Goal: Task Accomplishment & Management: Manage account settings

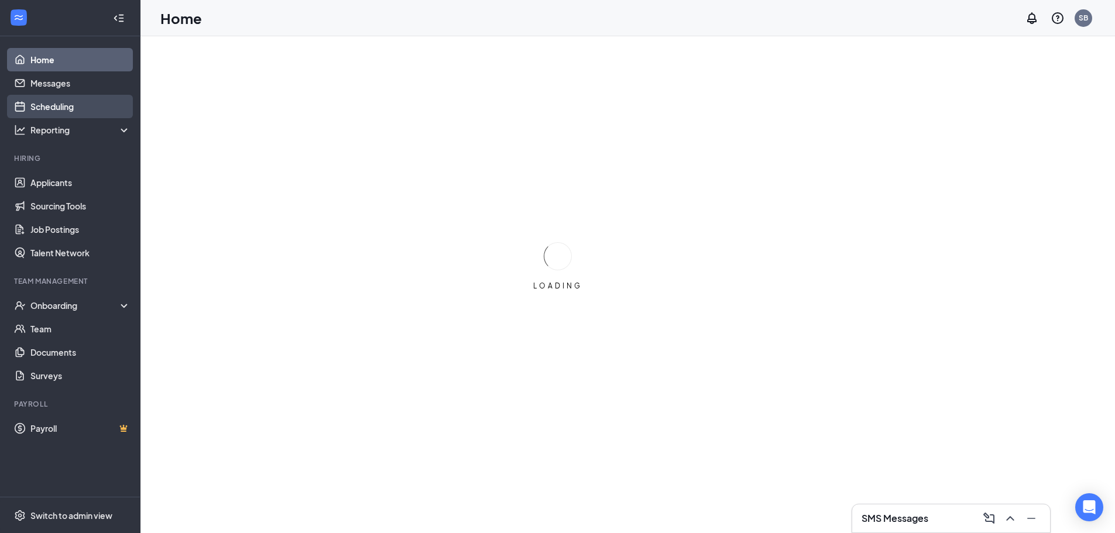
click at [54, 100] on link "Scheduling" at bounding box center [80, 106] width 100 height 23
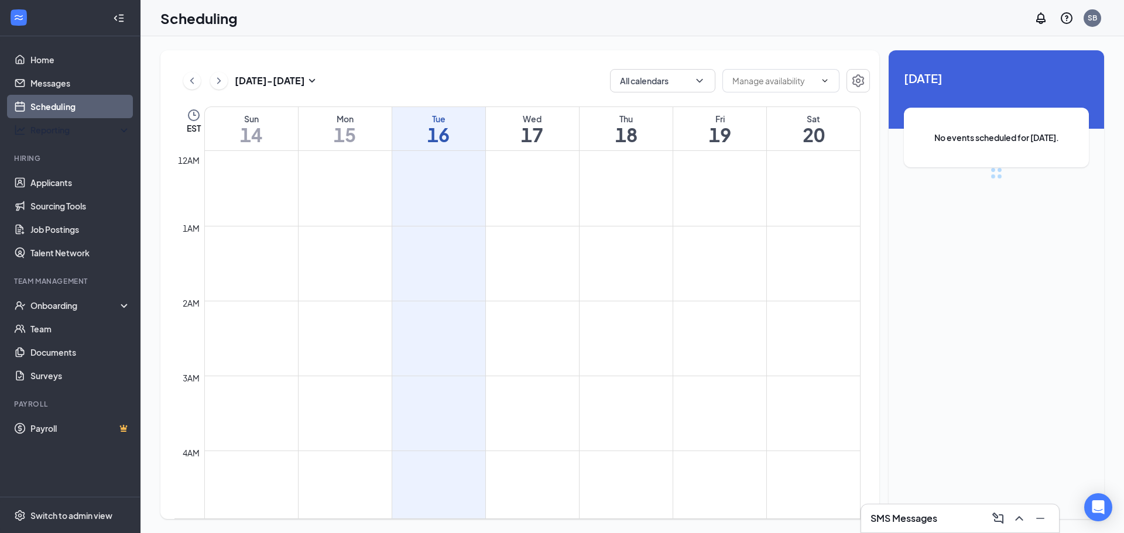
scroll to position [576, 0]
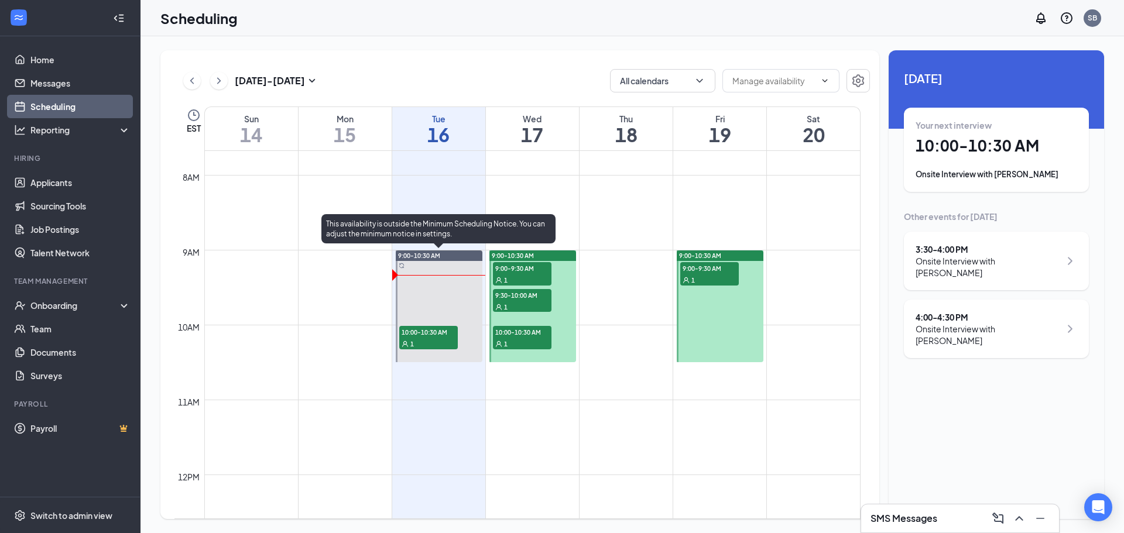
click at [450, 328] on span "10:00-10:30 AM" at bounding box center [428, 332] width 59 height 12
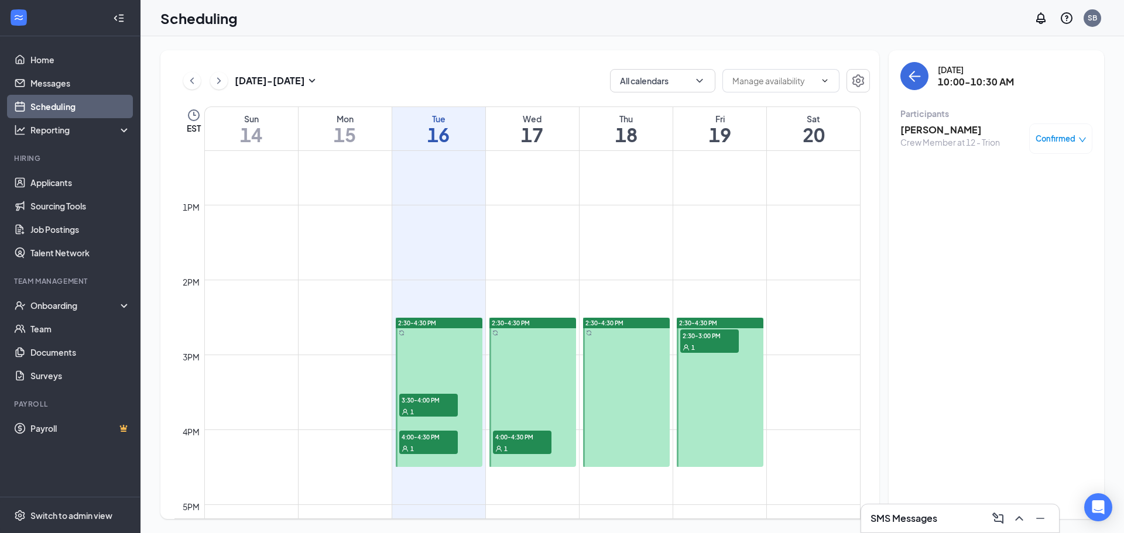
scroll to position [927, 0]
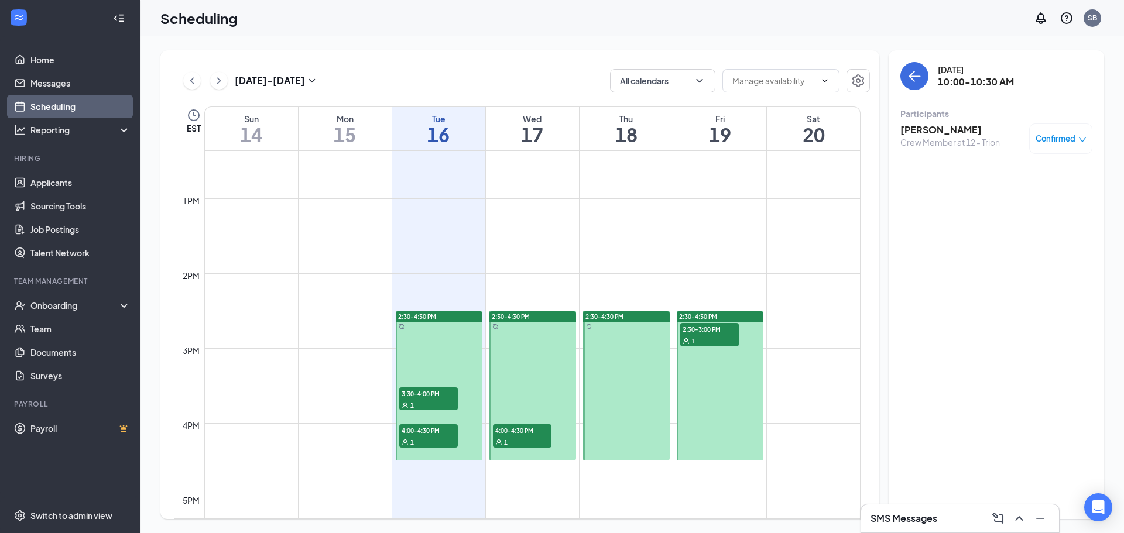
click at [445, 388] on span "3:30-4:00 PM" at bounding box center [428, 394] width 59 height 12
click at [429, 434] on span "4:00-4:30 PM" at bounding box center [428, 431] width 59 height 12
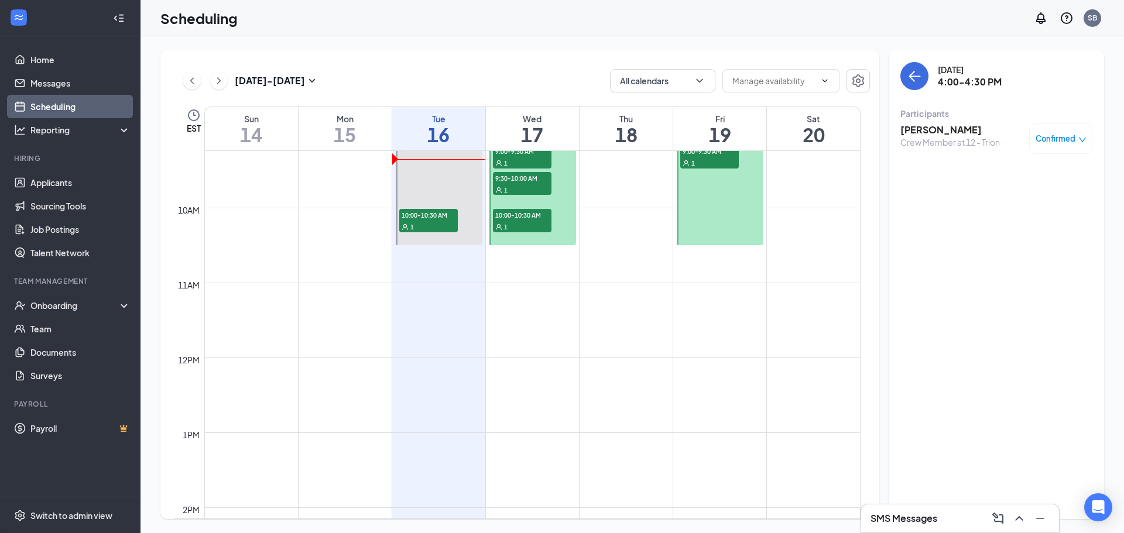
scroll to position [576, 0]
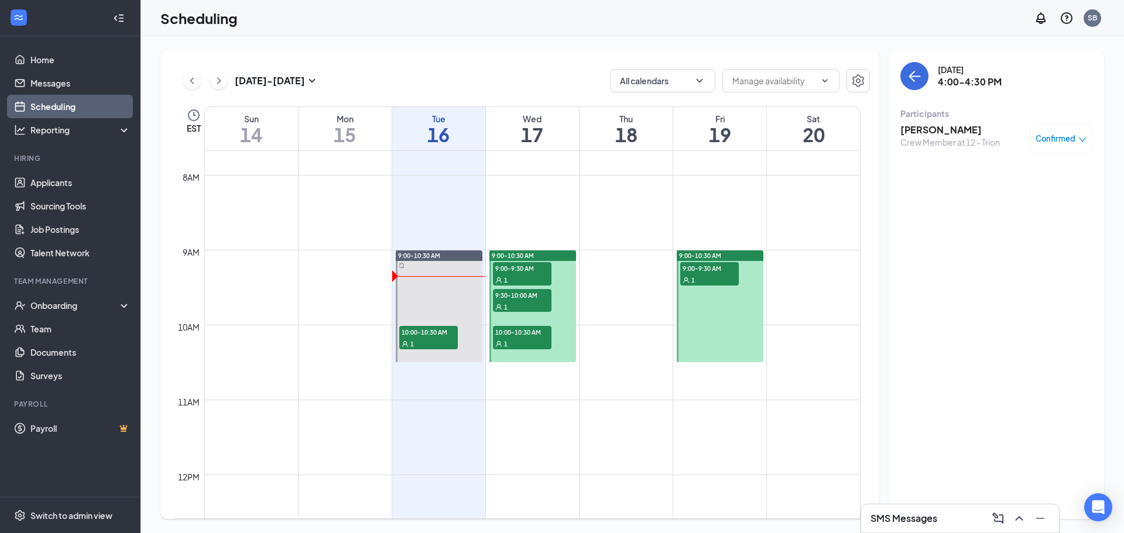
click at [518, 281] on div "1" at bounding box center [522, 280] width 59 height 12
click at [520, 296] on span "9:30-10:00 AM" at bounding box center [522, 295] width 59 height 12
click at [518, 337] on span "10:00-10:30 AM" at bounding box center [522, 332] width 59 height 12
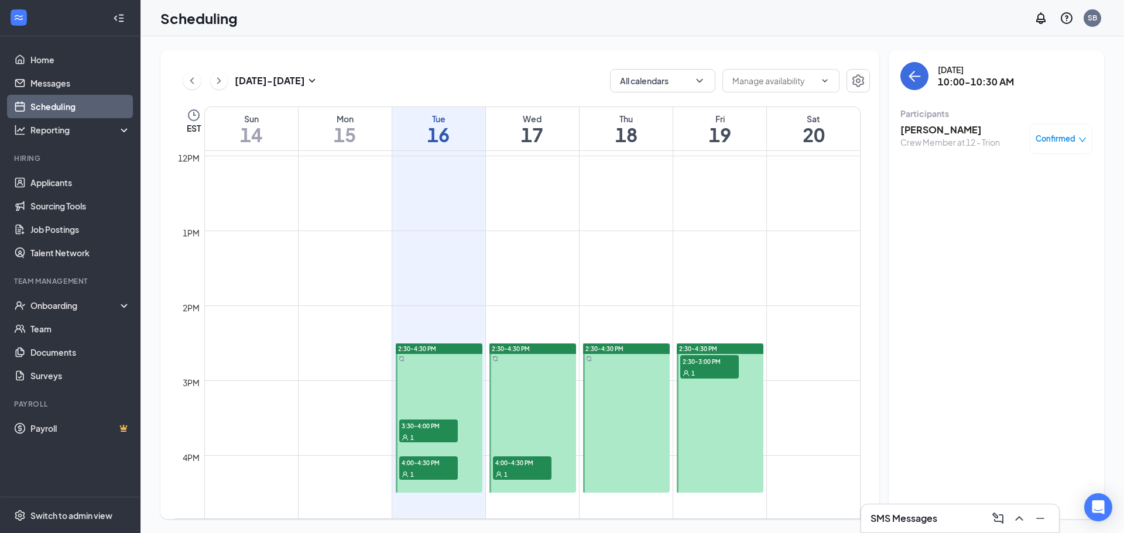
scroll to position [927, 0]
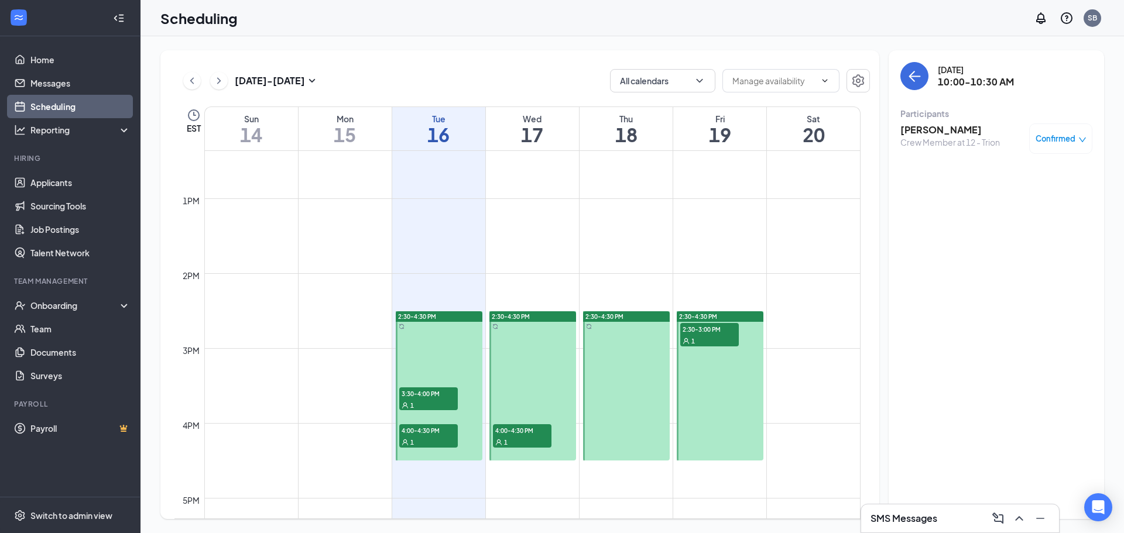
click at [523, 429] on span "4:00-4:30 PM" at bounding box center [522, 431] width 59 height 12
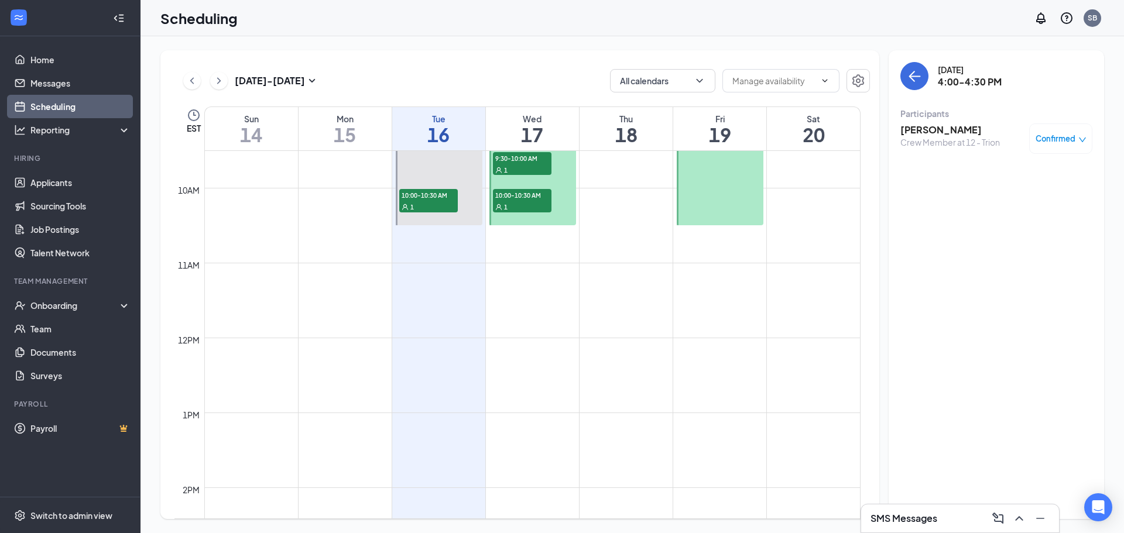
scroll to position [693, 0]
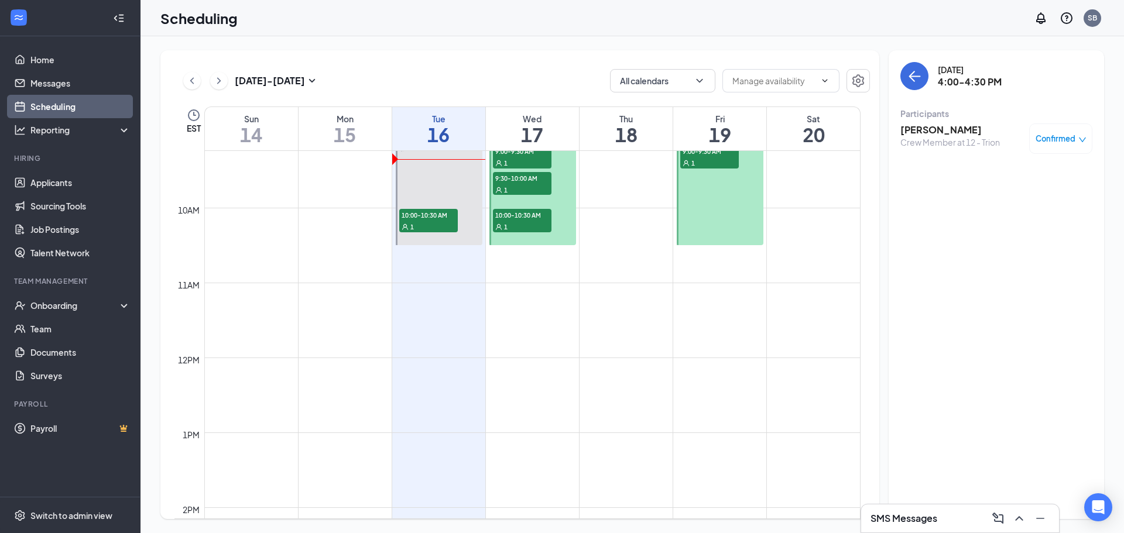
click at [712, 147] on div "Fri 19" at bounding box center [719, 128] width 93 height 43
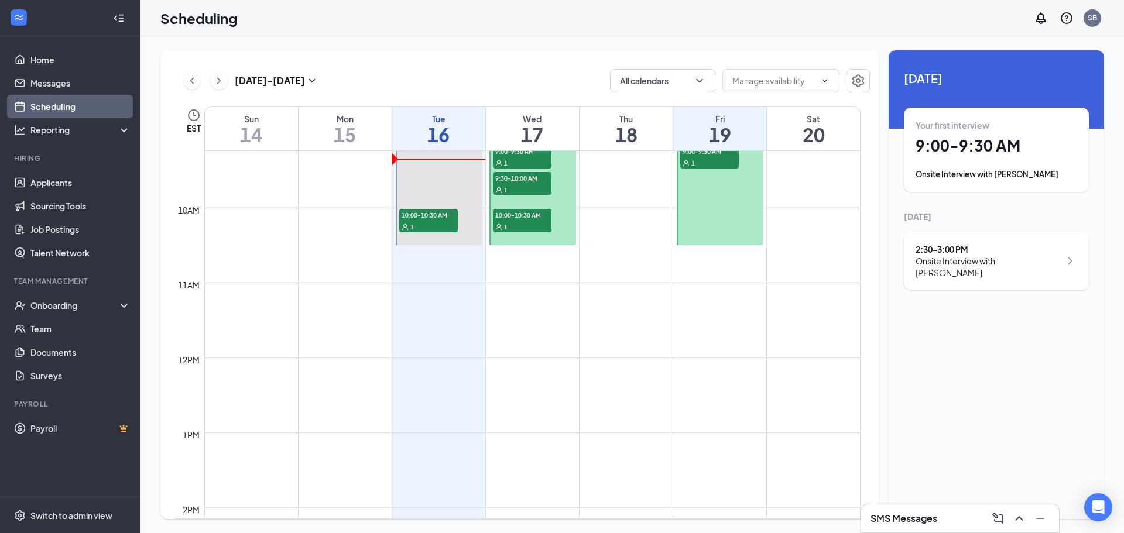
click at [710, 162] on div "1" at bounding box center [709, 163] width 59 height 12
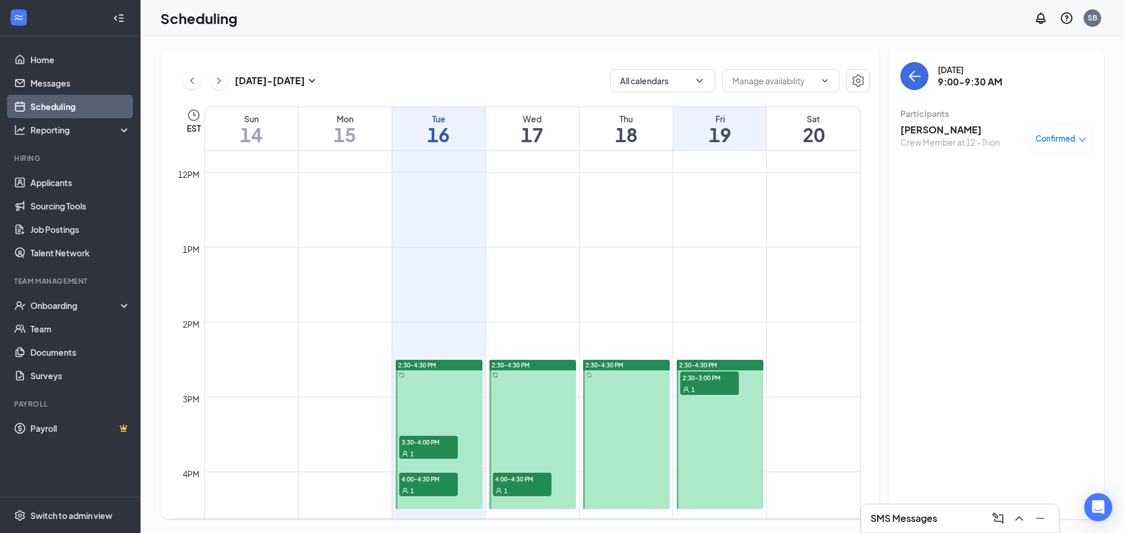
scroll to position [927, 0]
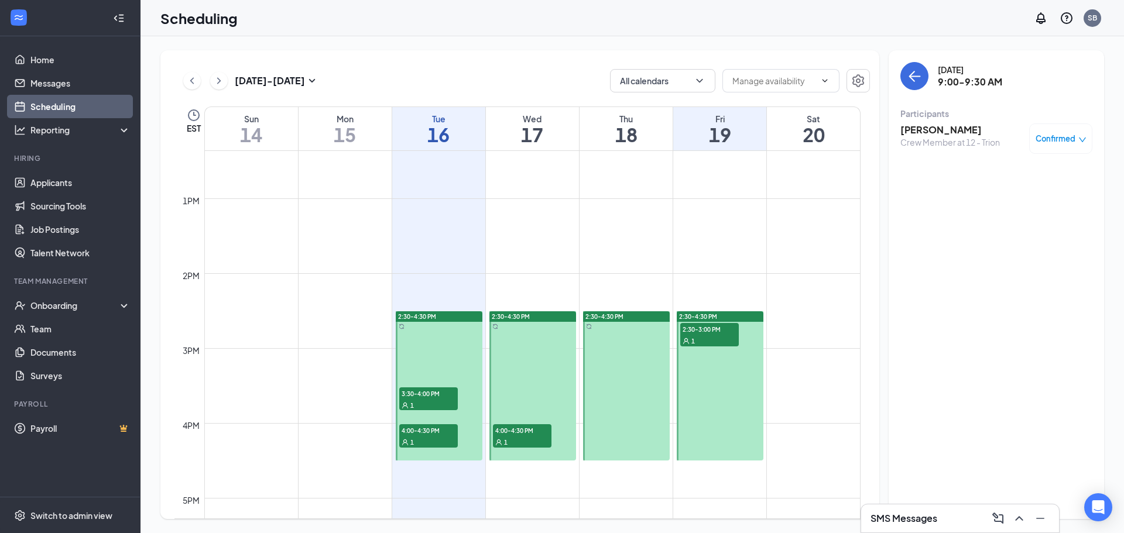
click at [698, 331] on span "2:30-3:00 PM" at bounding box center [709, 329] width 59 height 12
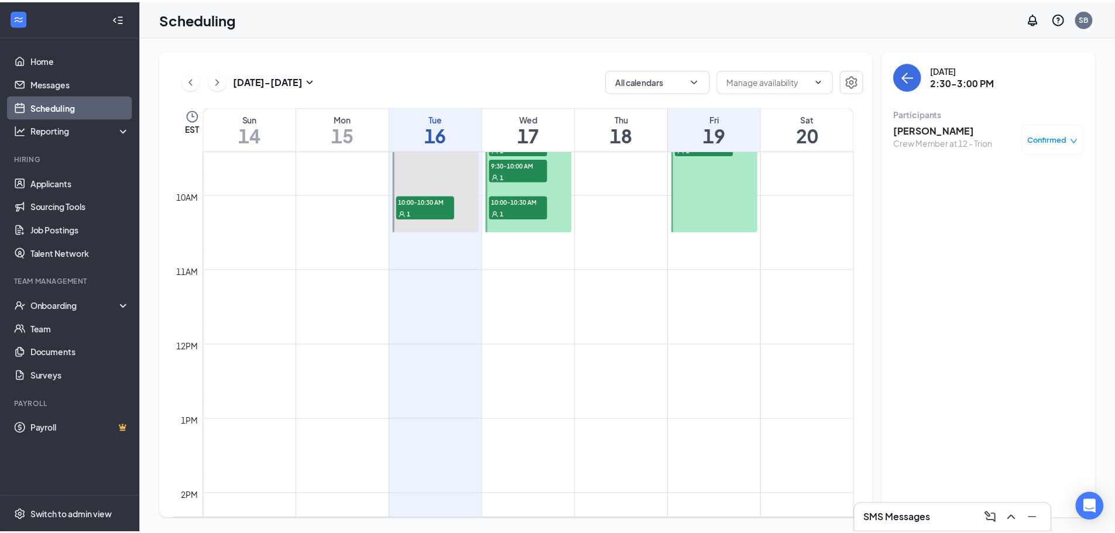
scroll to position [634, 0]
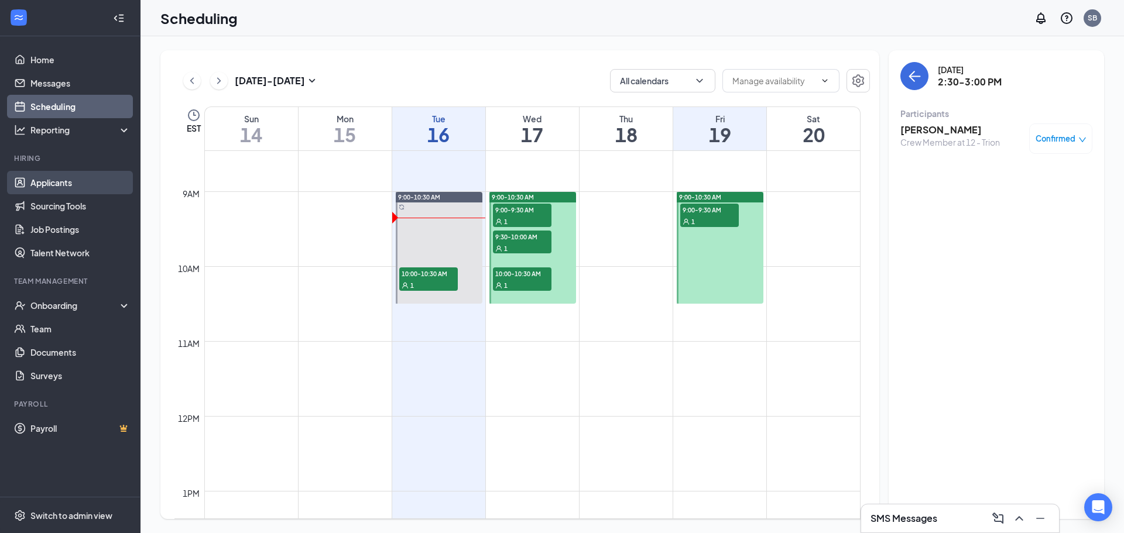
click at [63, 189] on link "Applicants" at bounding box center [80, 182] width 100 height 23
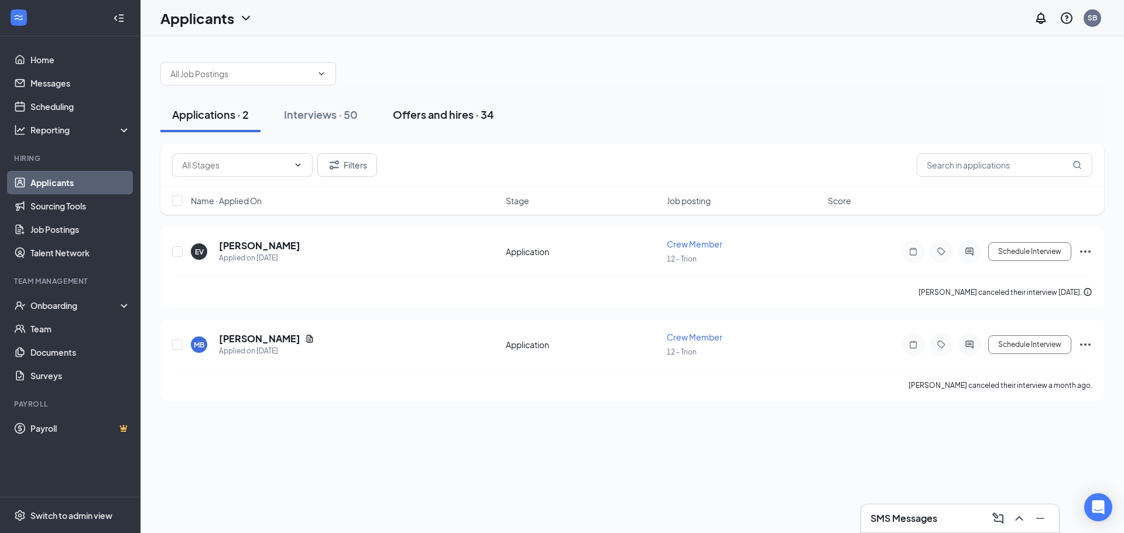
click at [447, 108] on div "Offers and hires · 34" at bounding box center [443, 114] width 101 height 15
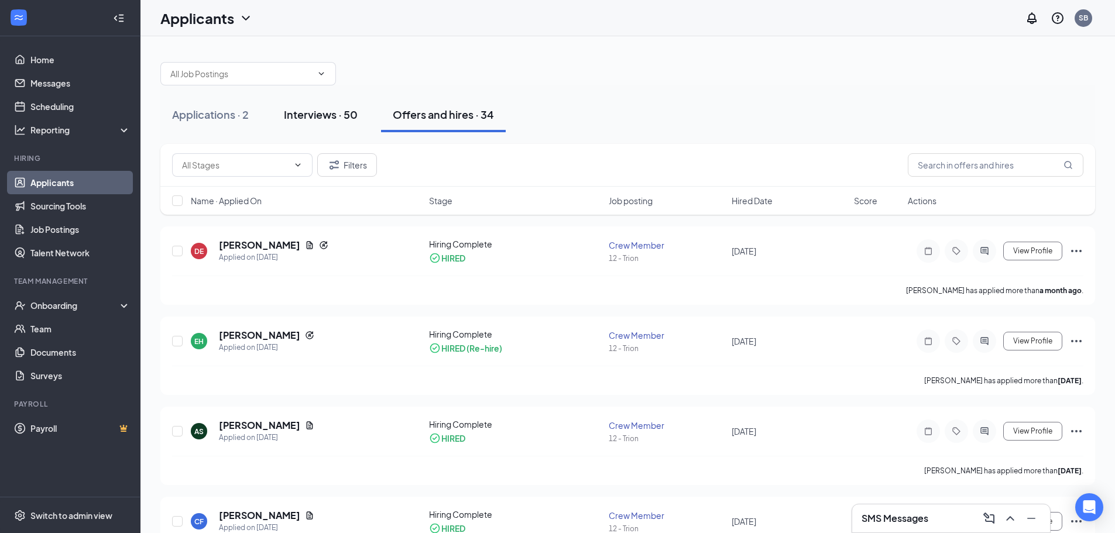
click at [336, 117] on div "Interviews · 50" at bounding box center [321, 114] width 74 height 15
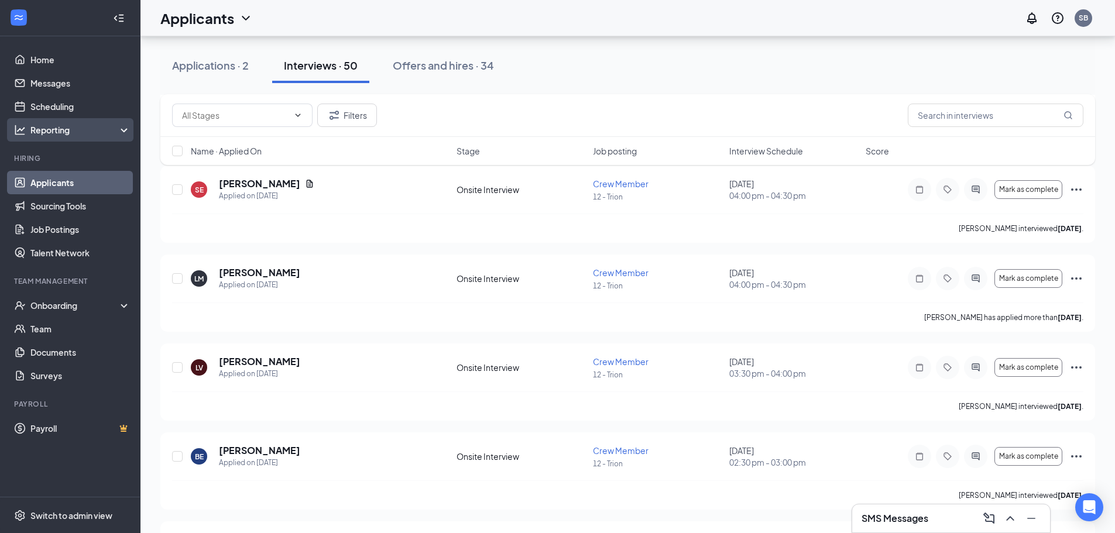
scroll to position [1874, 0]
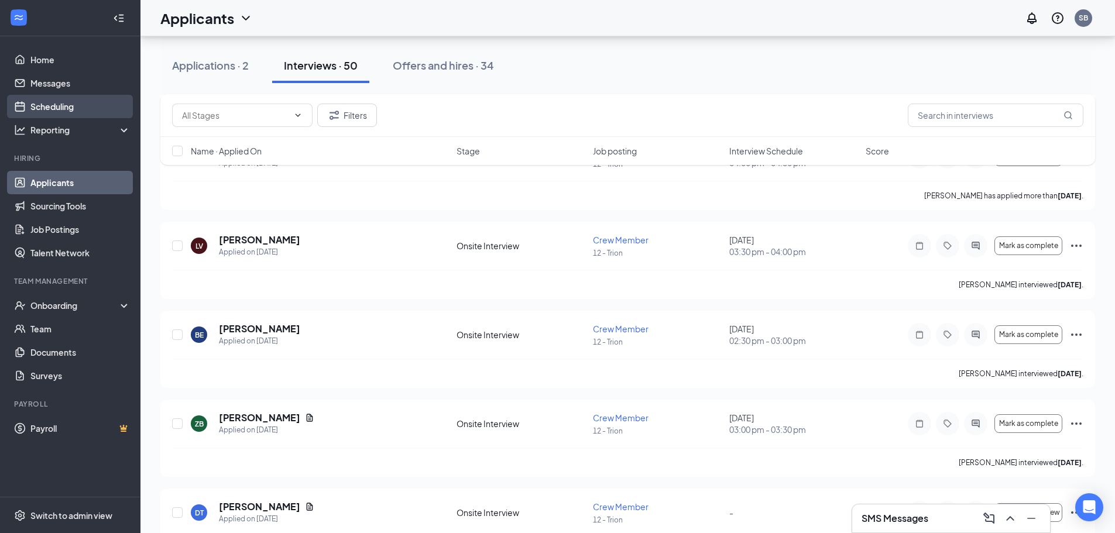
click at [67, 104] on link "Scheduling" at bounding box center [80, 106] width 100 height 23
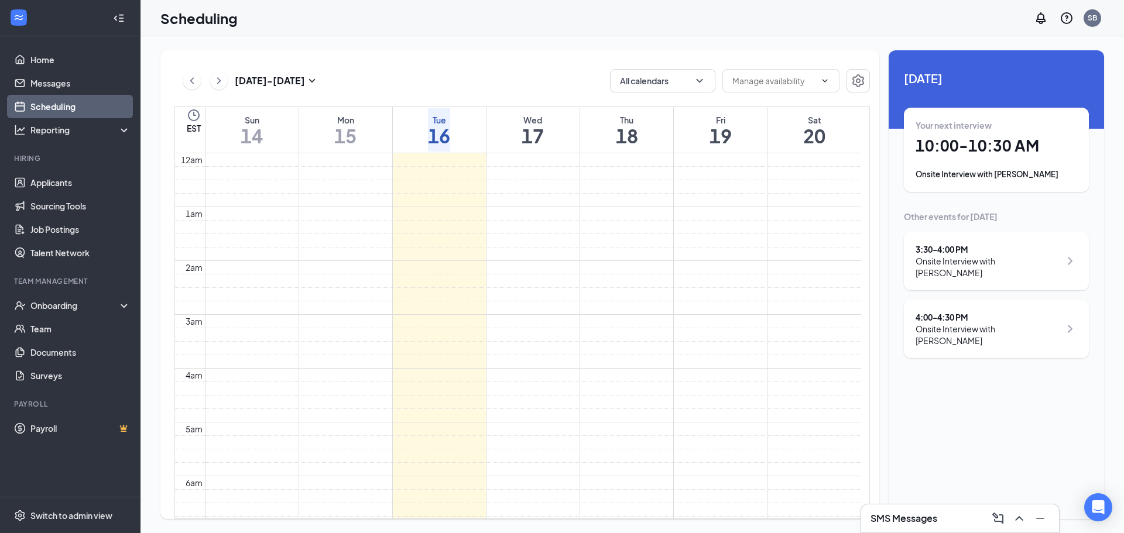
scroll to position [576, 0]
